Goal: Task Accomplishment & Management: Manage account settings

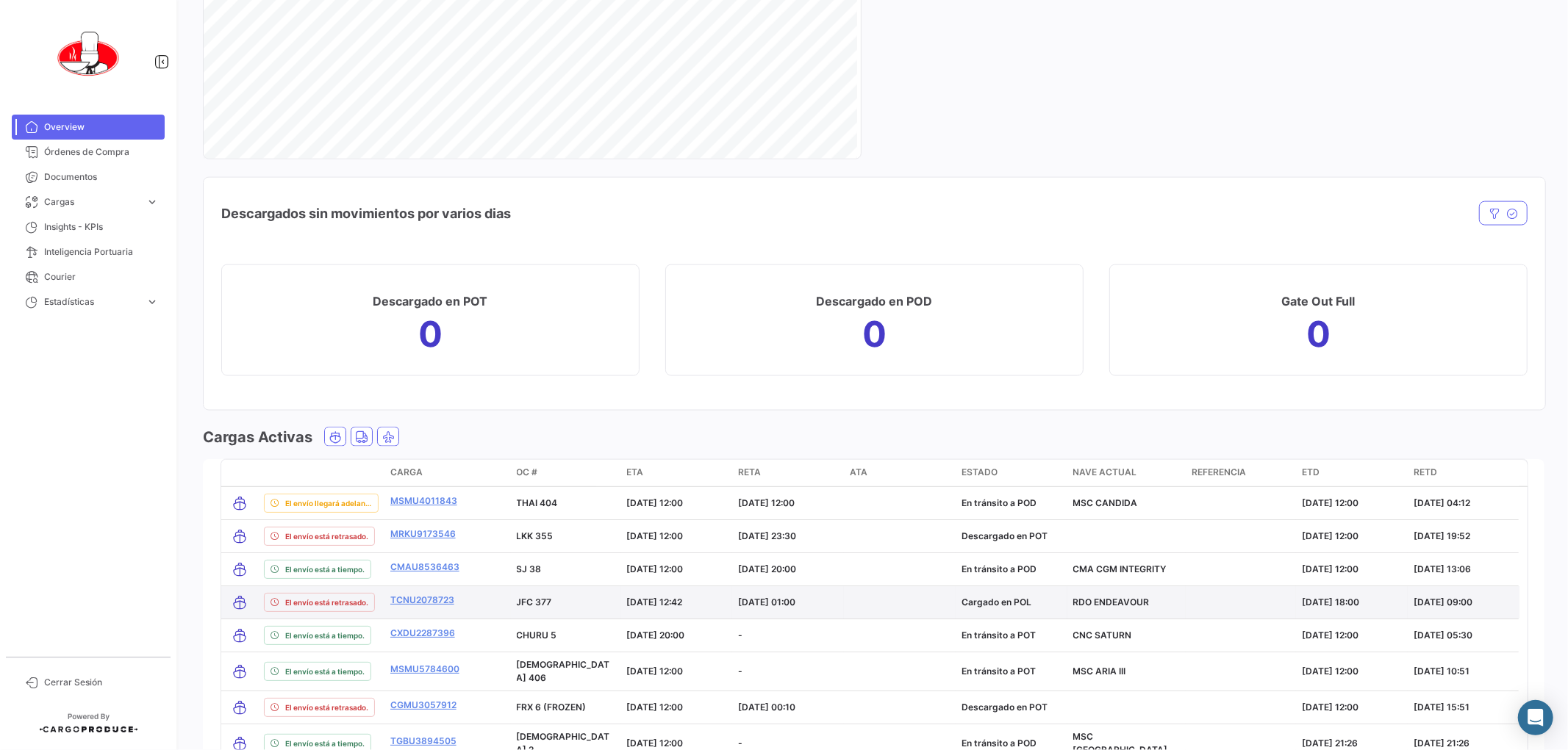
scroll to position [1930, 0]
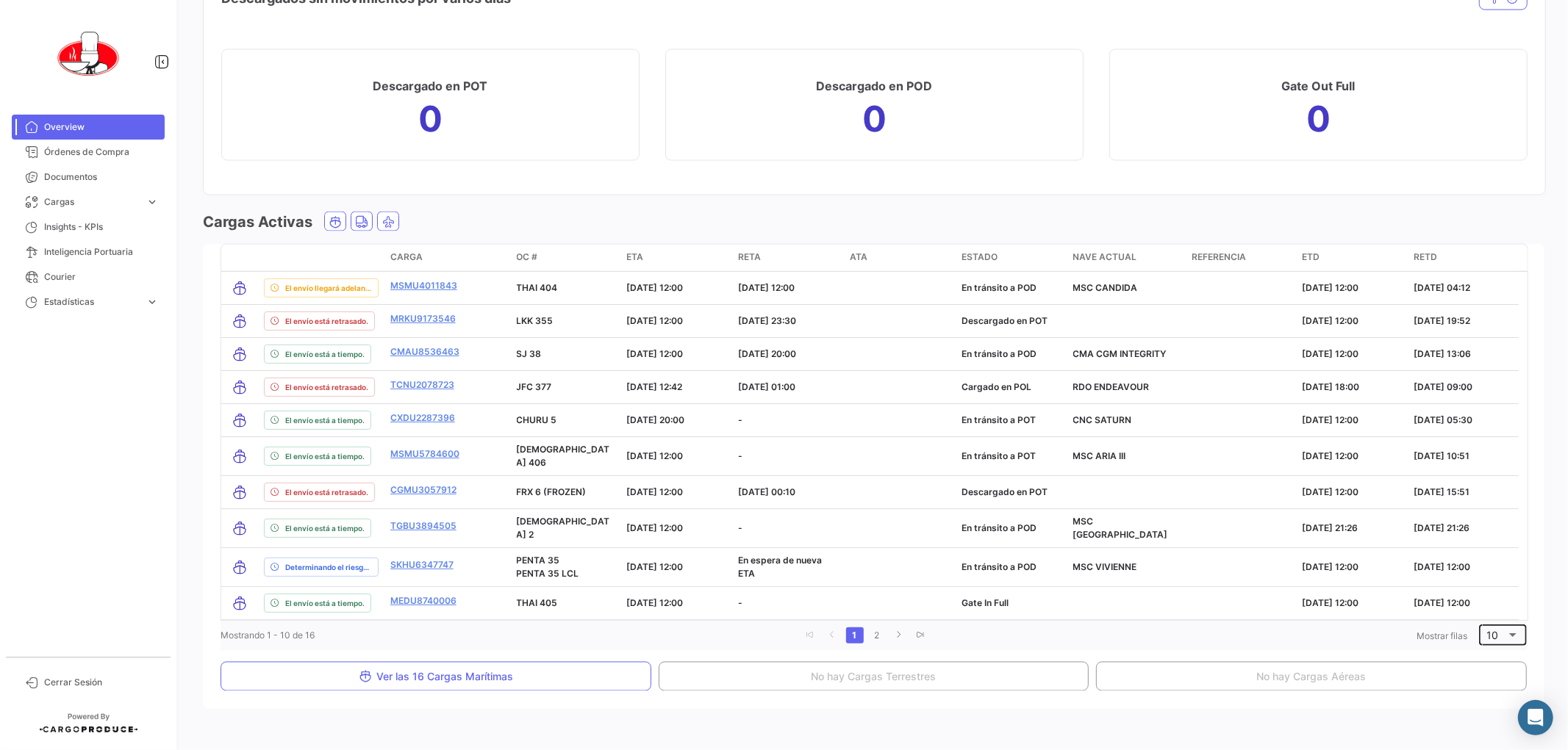
click at [1506, 629] on div at bounding box center [1512, 635] width 13 height 11
click at [1482, 665] on span "20" at bounding box center [1500, 656] width 42 height 31
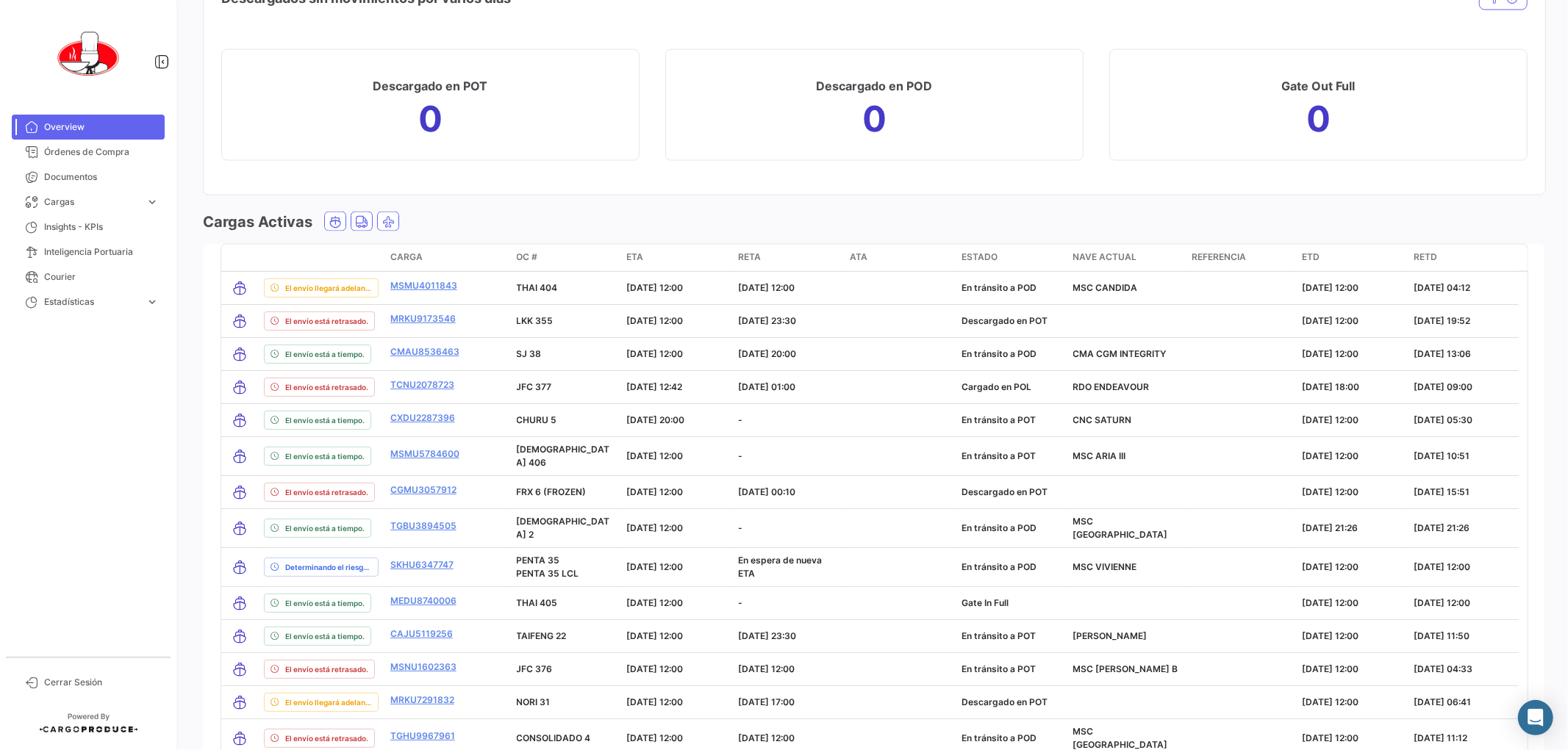
click at [1434, 255] on span "RETD" at bounding box center [1424, 258] width 24 height 13
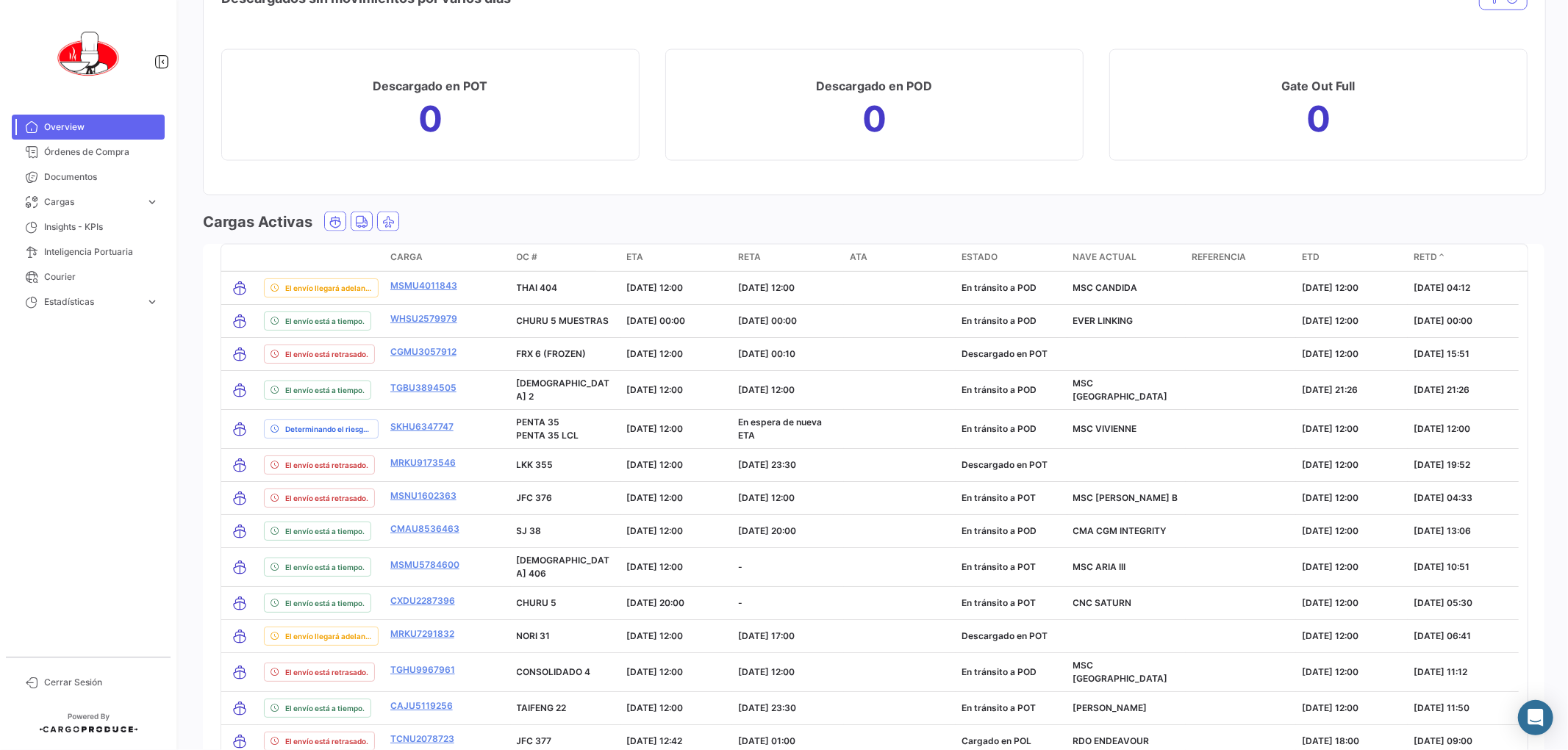
click at [751, 253] on span "RETA" at bounding box center [749, 258] width 23 height 13
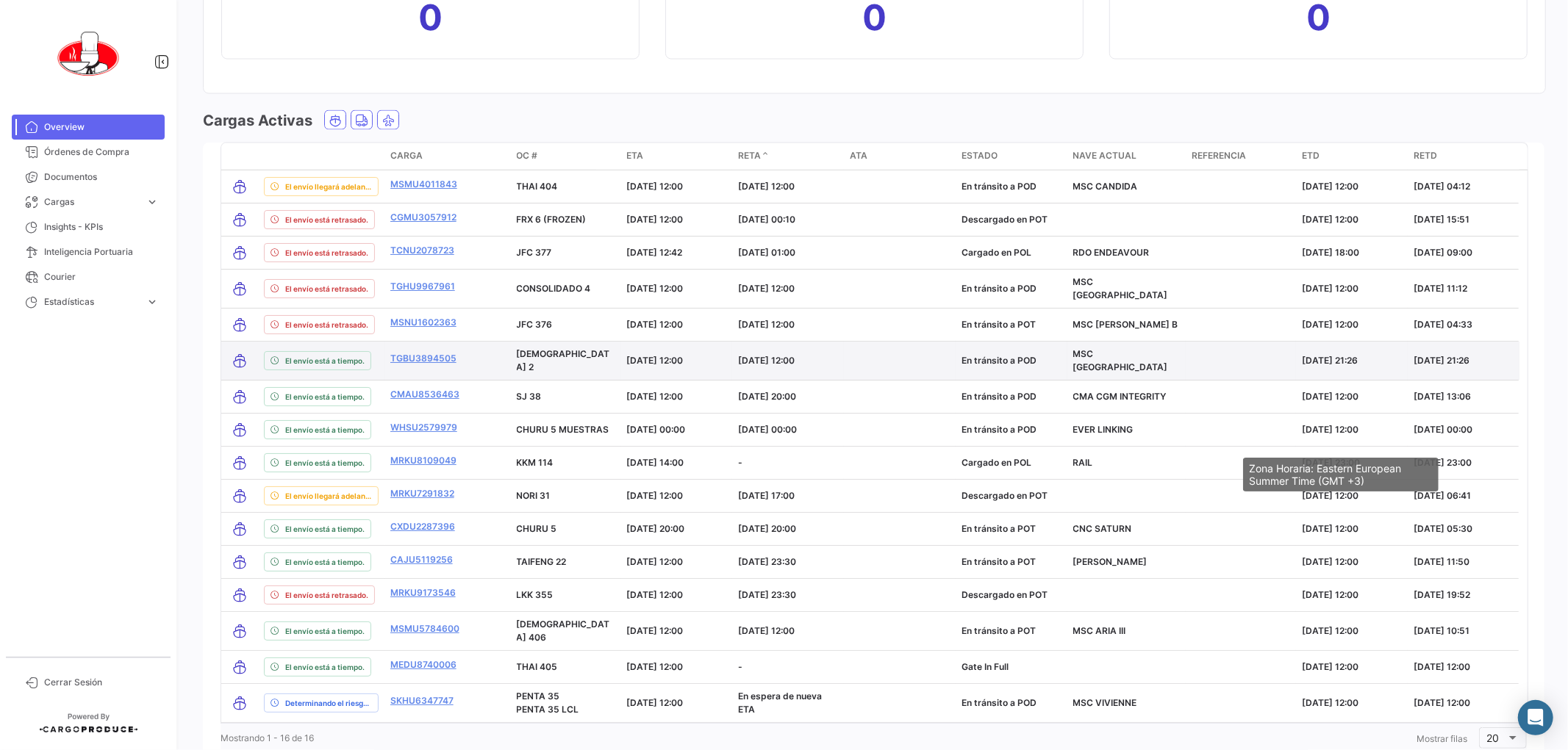
scroll to position [2142, 0]
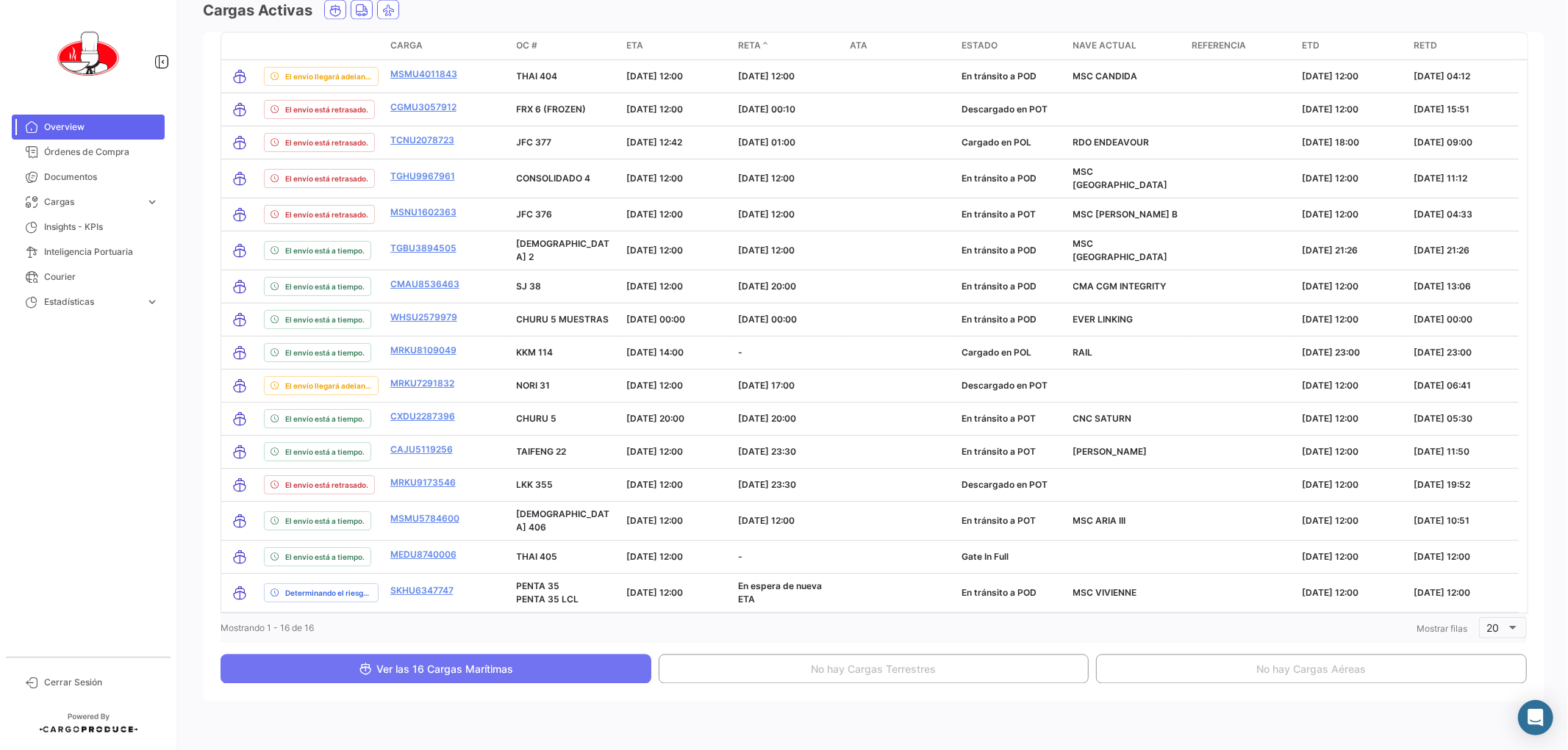
click at [478, 662] on button "Ver las 16 Cargas Marítimas" at bounding box center [436, 670] width 431 height 30
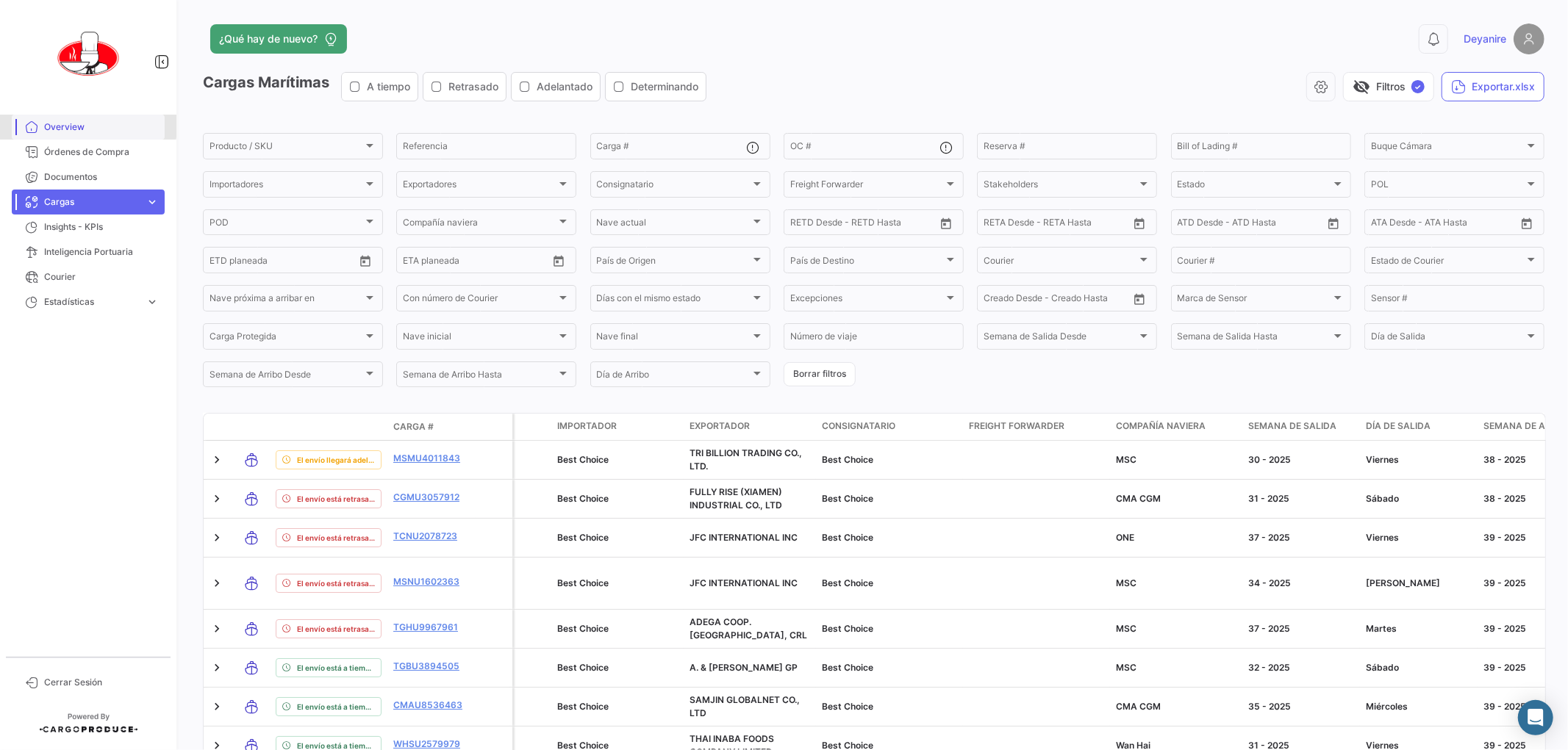
click at [52, 124] on span "Overview" at bounding box center [102, 127] width 115 height 13
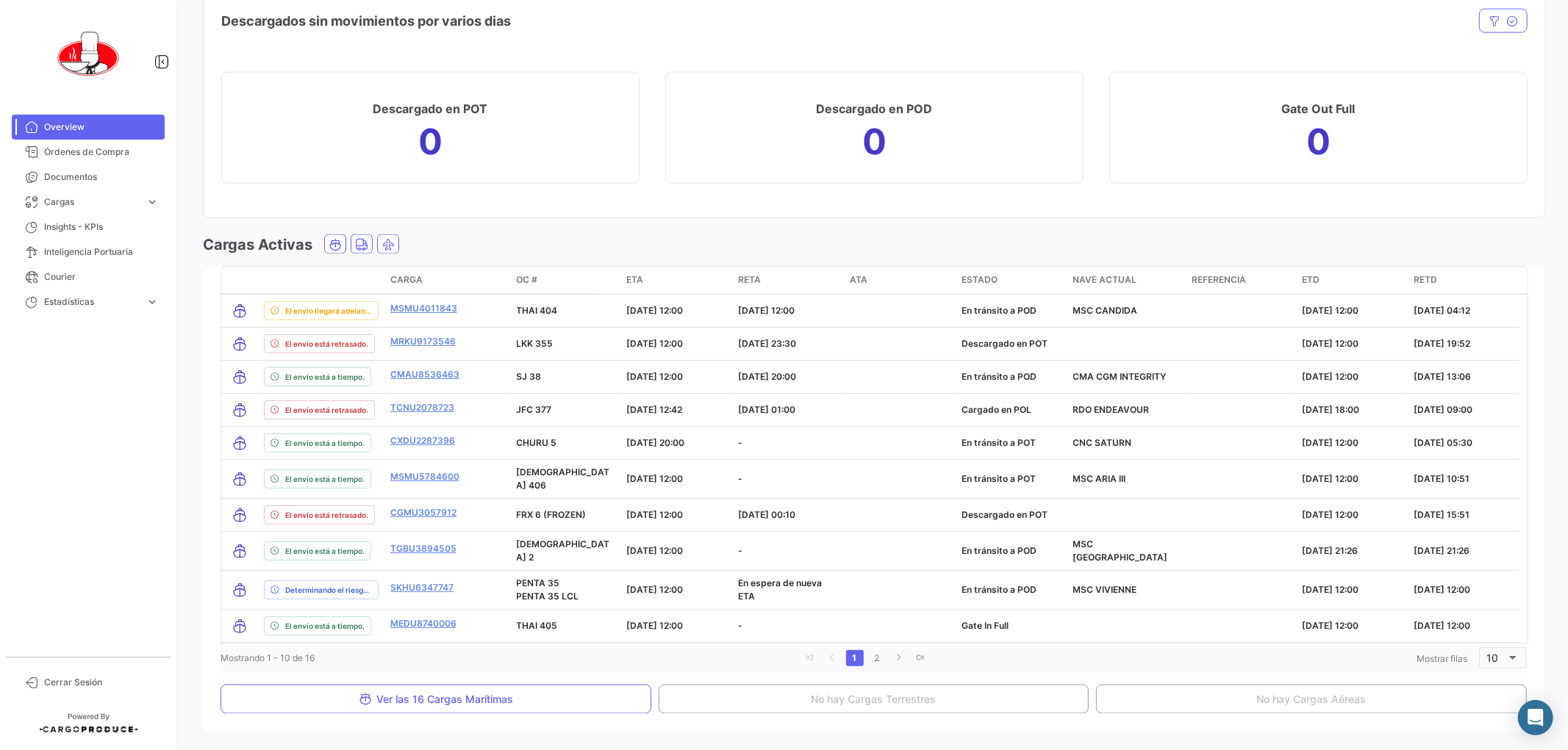
scroll to position [1943, 0]
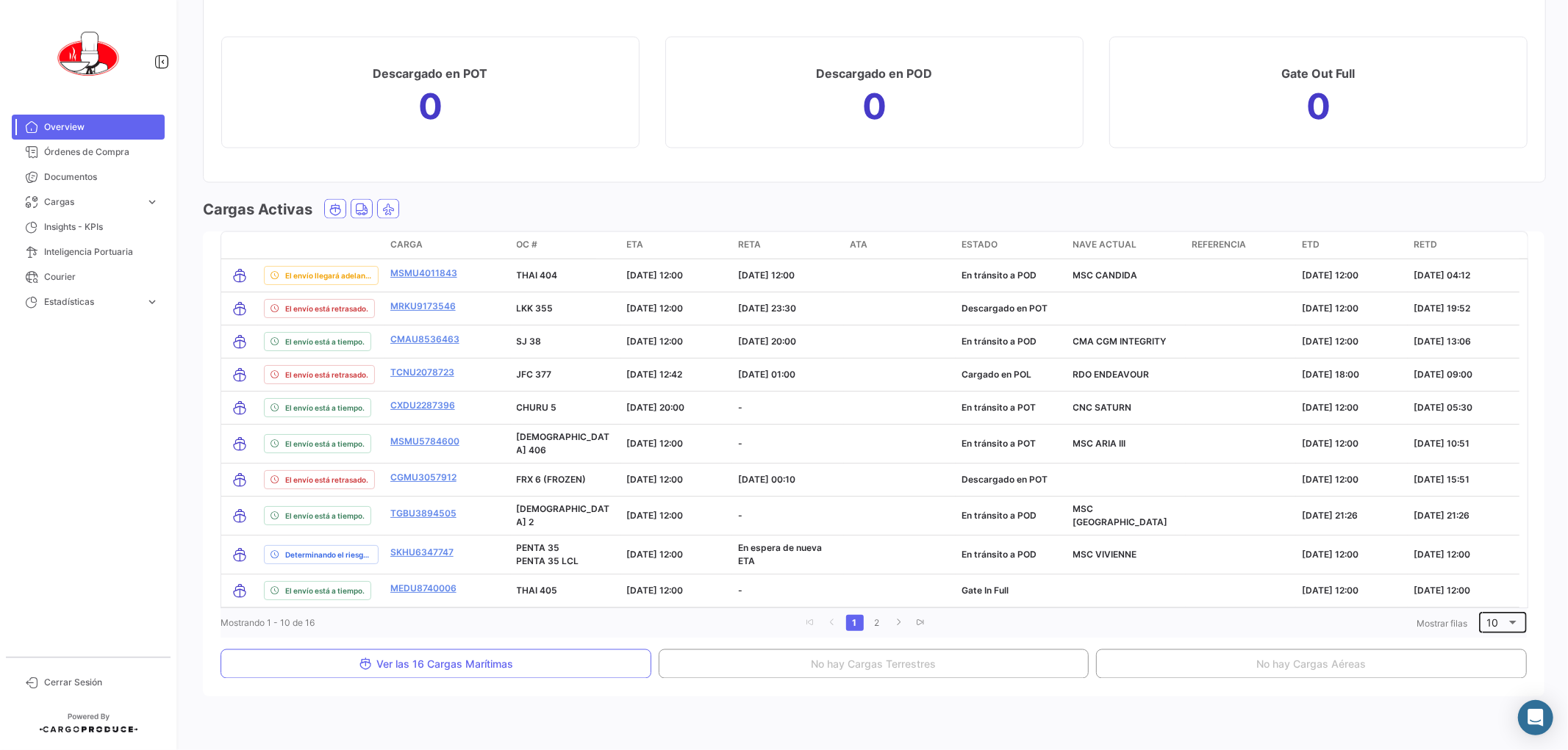
click at [1506, 618] on div at bounding box center [1512, 623] width 13 height 11
click at [1481, 638] on span "20" at bounding box center [1500, 644] width 42 height 31
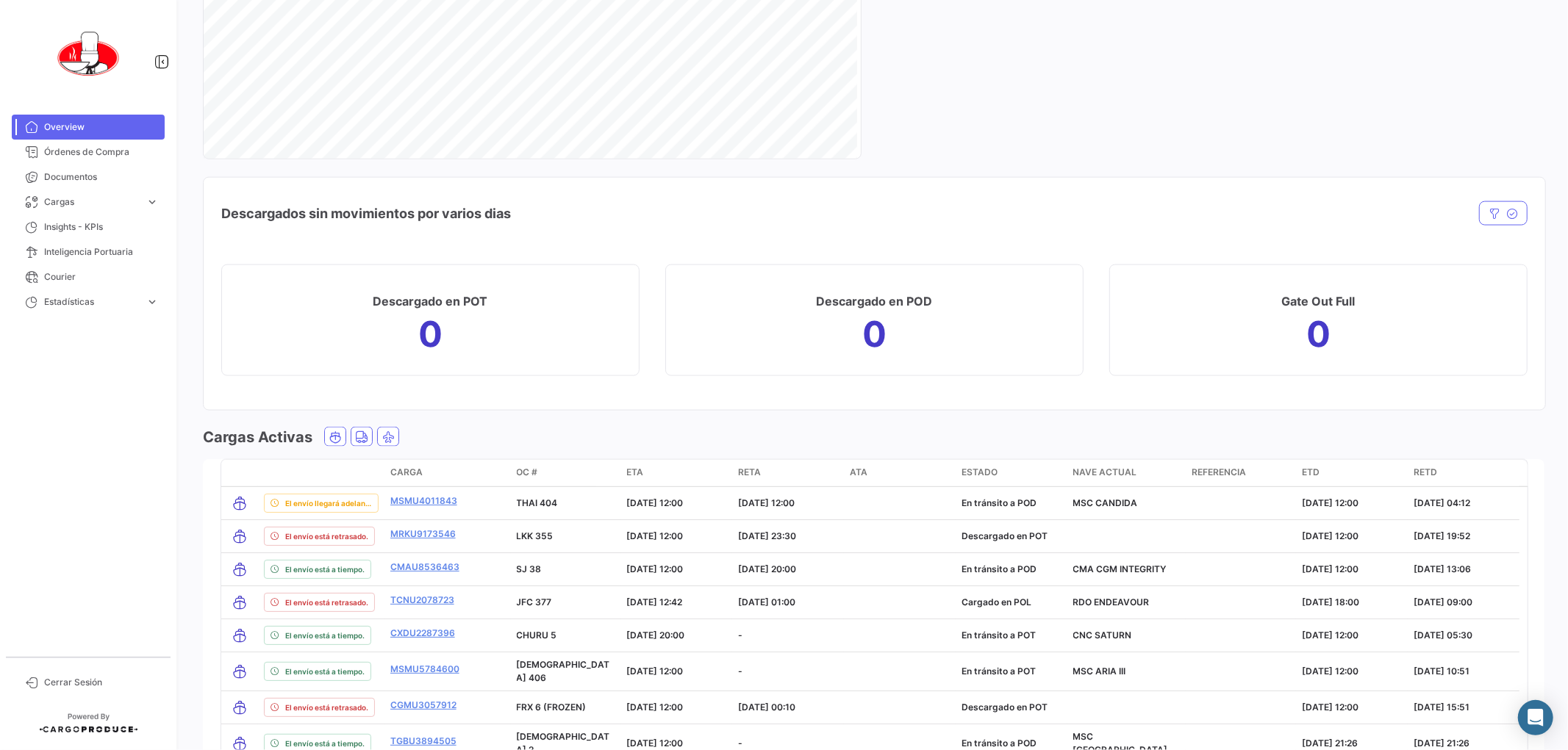
scroll to position [2142, 0]
